Goal: Task Accomplishment & Management: Complete application form

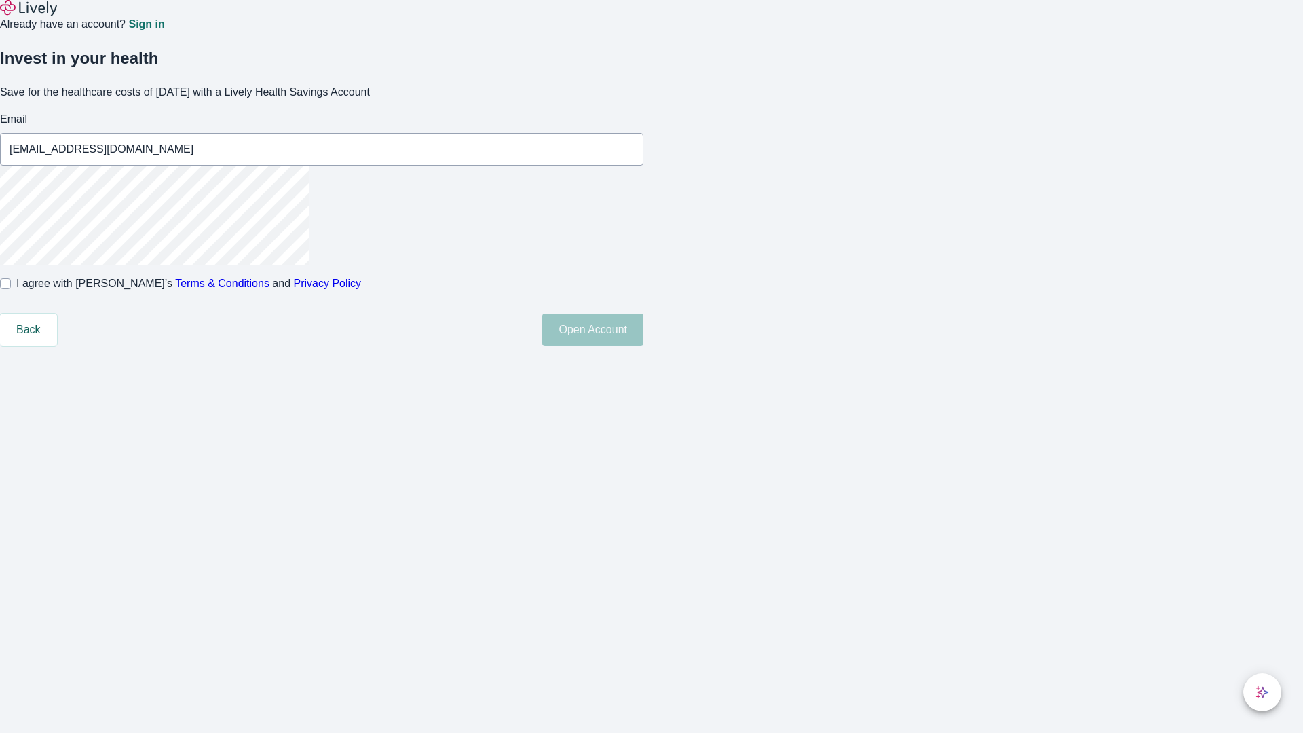
click at [11, 289] on input "I agree with Lively’s Terms & Conditions and Privacy Policy" at bounding box center [5, 283] width 11 height 11
checkbox input "true"
click at [643, 346] on button "Open Account" at bounding box center [592, 329] width 101 height 33
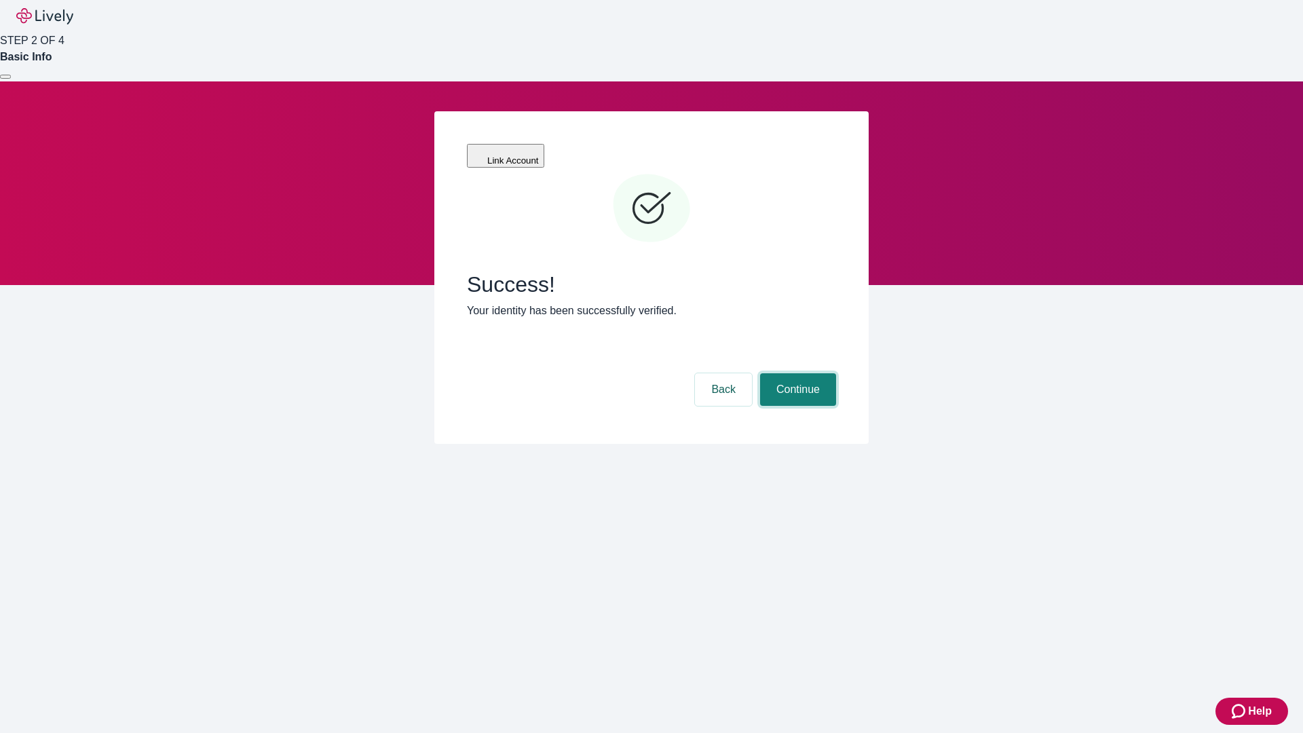
click at [796, 373] on button "Continue" at bounding box center [798, 389] width 76 height 33
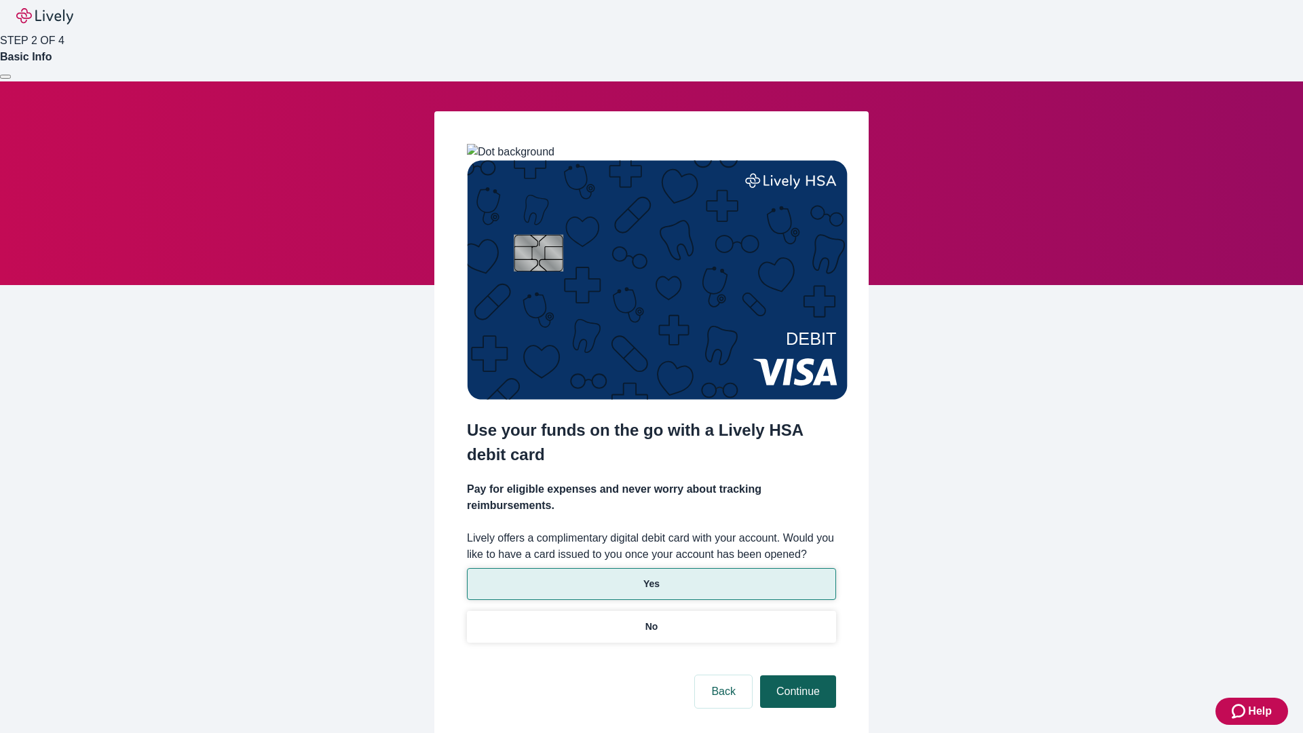
click at [651, 619] on p "No" at bounding box center [651, 626] width 13 height 14
click at [796, 675] on button "Continue" at bounding box center [798, 691] width 76 height 33
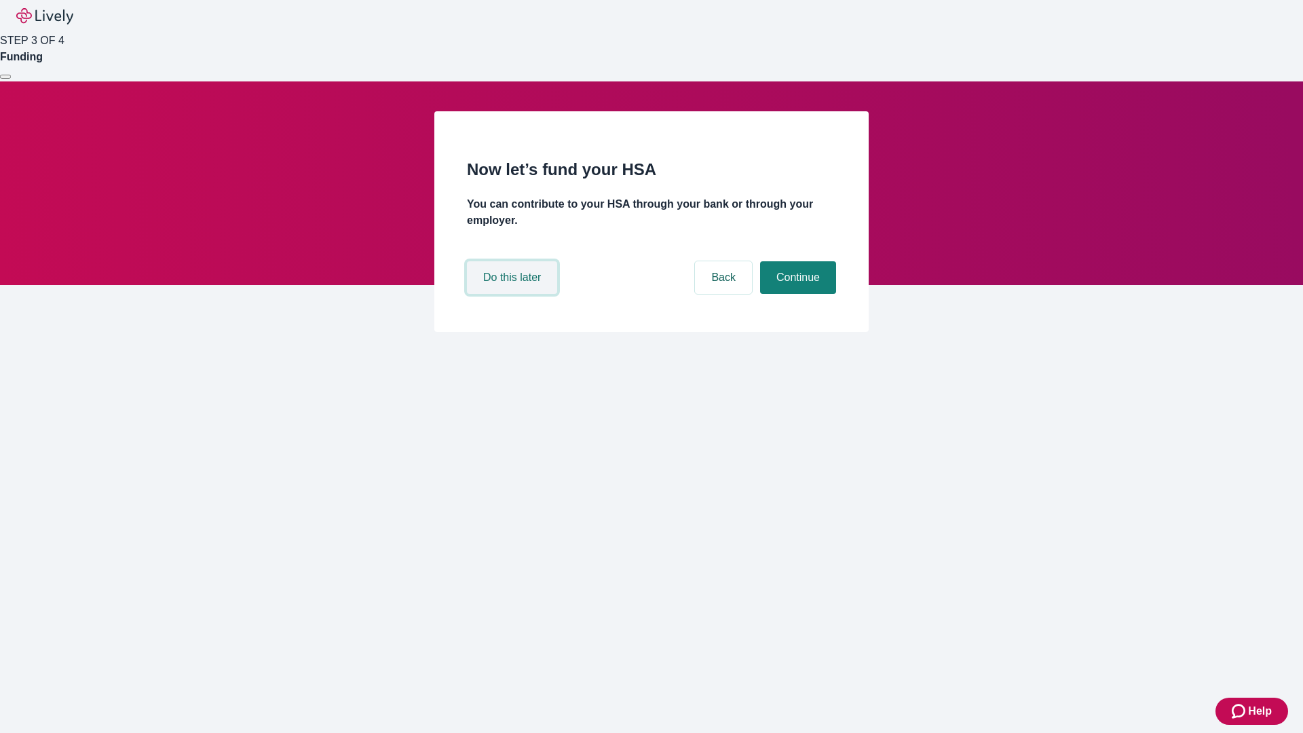
click at [514, 294] on button "Do this later" at bounding box center [512, 277] width 90 height 33
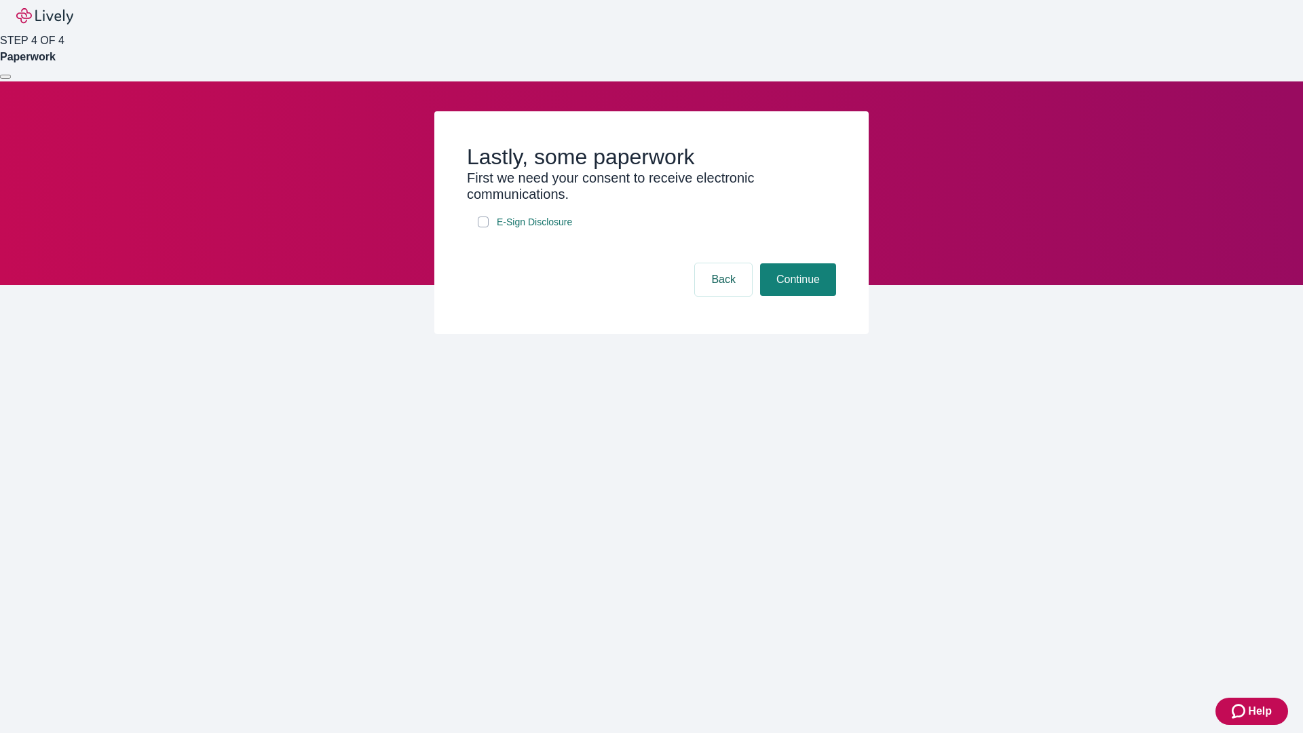
click at [483, 227] on input "E-Sign Disclosure" at bounding box center [483, 221] width 11 height 11
checkbox input "true"
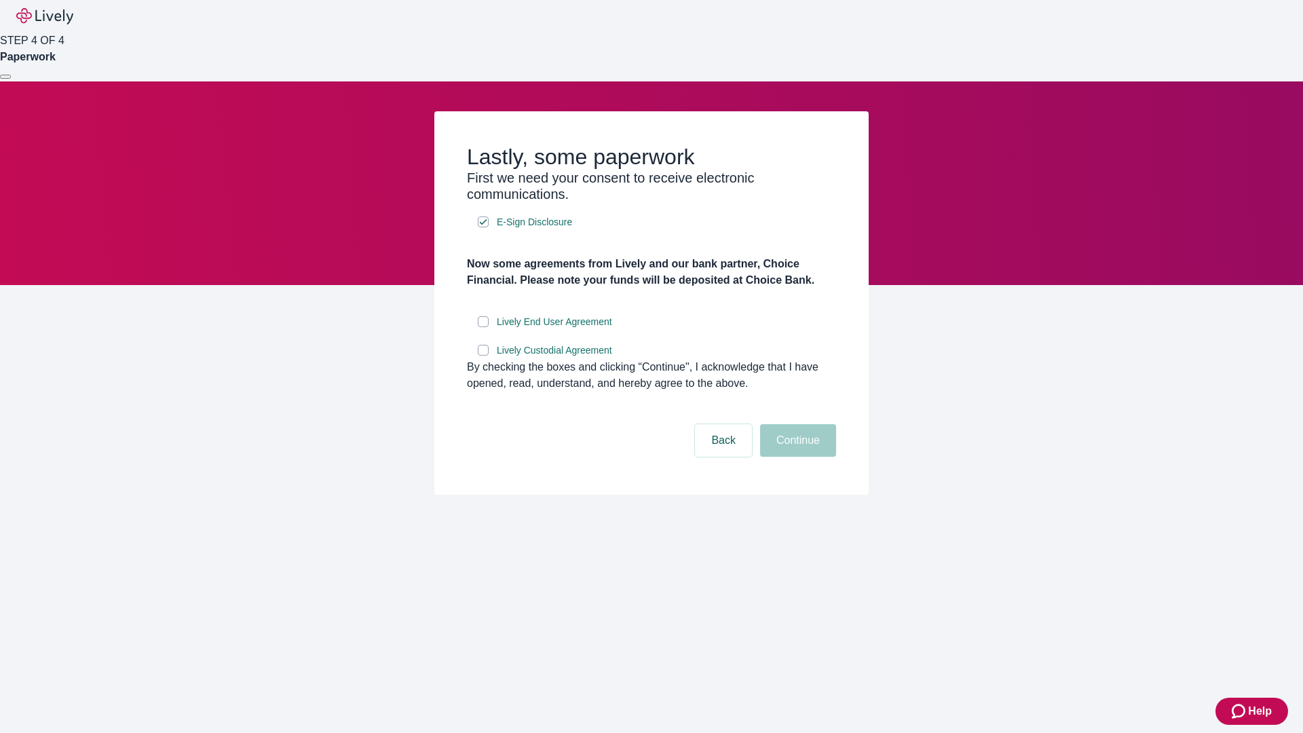
click at [483, 327] on input "Lively End User Agreement" at bounding box center [483, 321] width 11 height 11
checkbox input "true"
click at [483, 356] on input "Lively Custodial Agreement" at bounding box center [483, 350] width 11 height 11
checkbox input "true"
click at [796, 457] on button "Continue" at bounding box center [798, 440] width 76 height 33
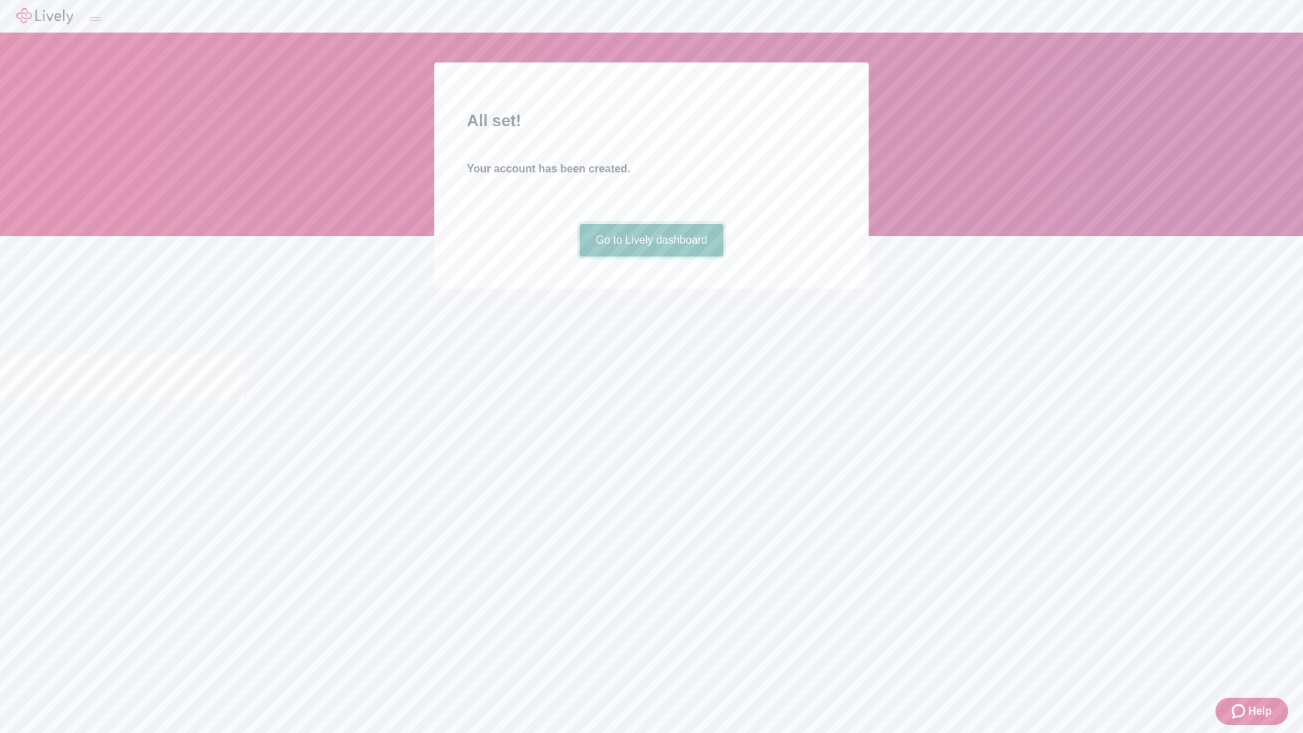
click at [651, 256] on link "Go to Lively dashboard" at bounding box center [651, 240] width 145 height 33
